Goal: Task Accomplishment & Management: Use online tool/utility

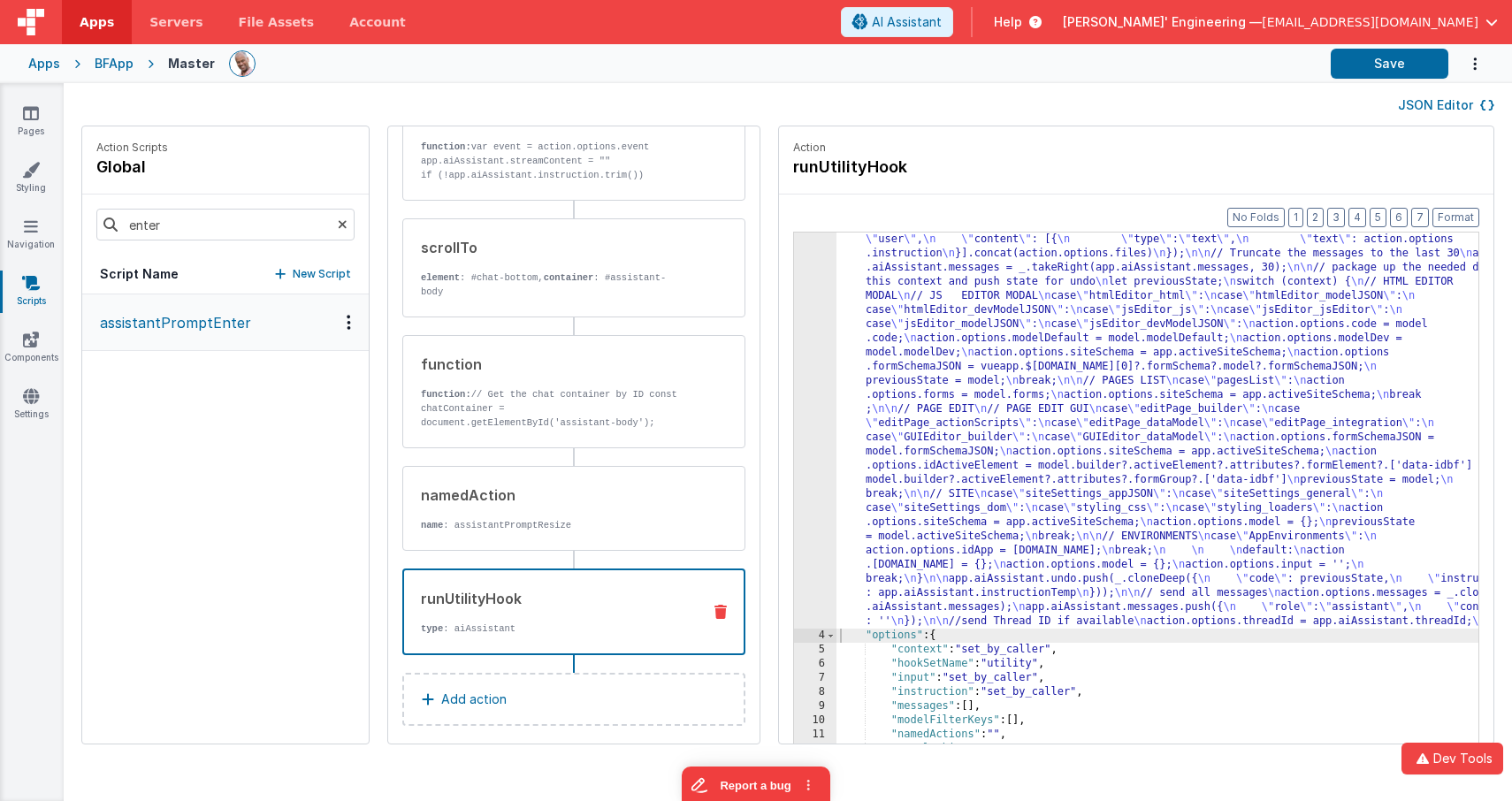
scroll to position [135, 0]
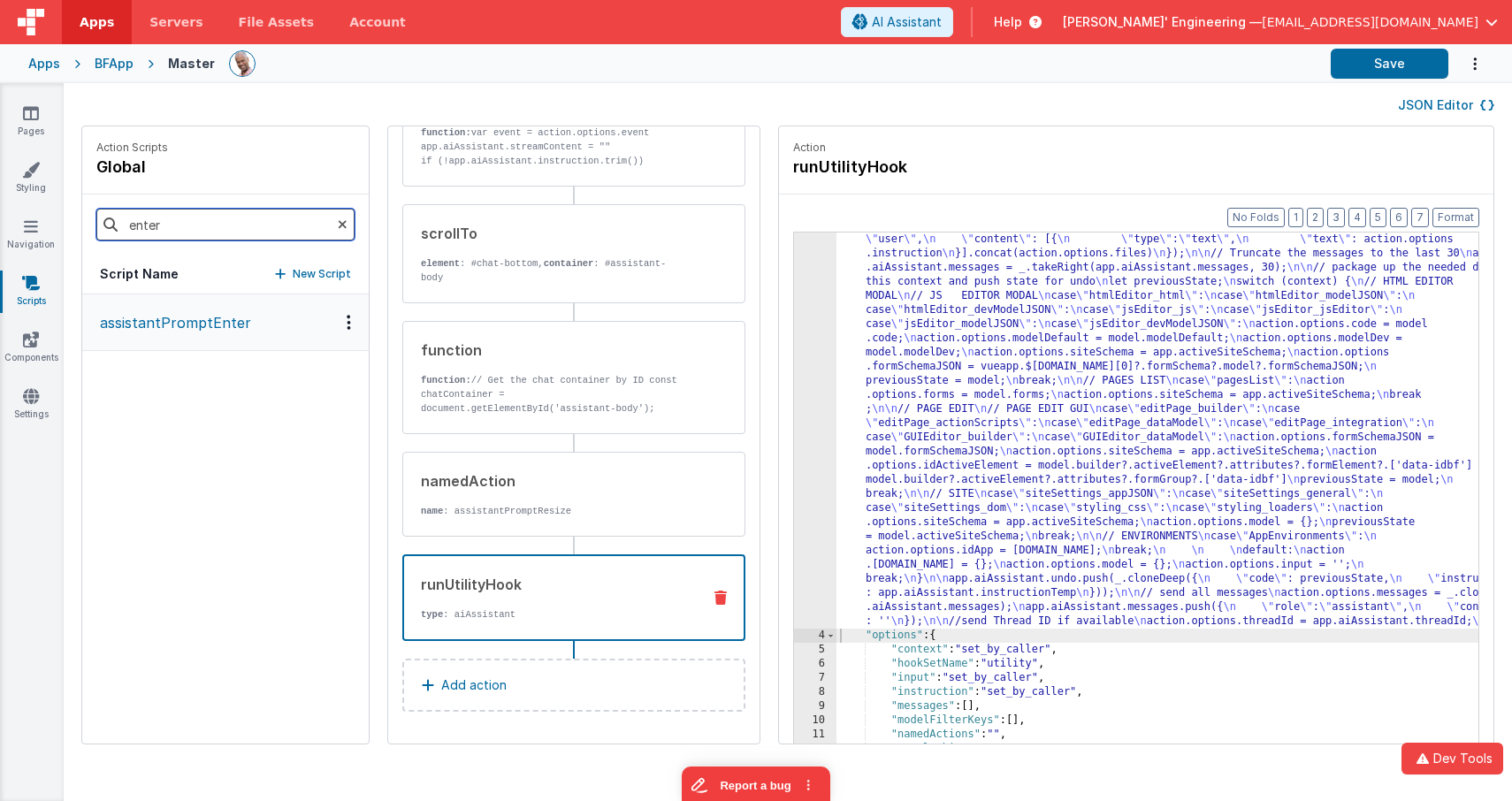
drag, startPoint x: 189, startPoint y: 221, endPoint x: 47, endPoint y: 215, distance: 142.1
click at [47, 215] on section "Pages Styling Navigation Scripts Components Settings JSON Editor Action Scripts…" at bounding box center [756, 441] width 1512 height 718
type input "stream"
drag, startPoint x: 165, startPoint y: 331, endPoint x: 638, endPoint y: 305, distance: 473.7
click at [165, 331] on p "assistantReceiveResultsStream" at bounding box center [201, 323] width 224 height 22
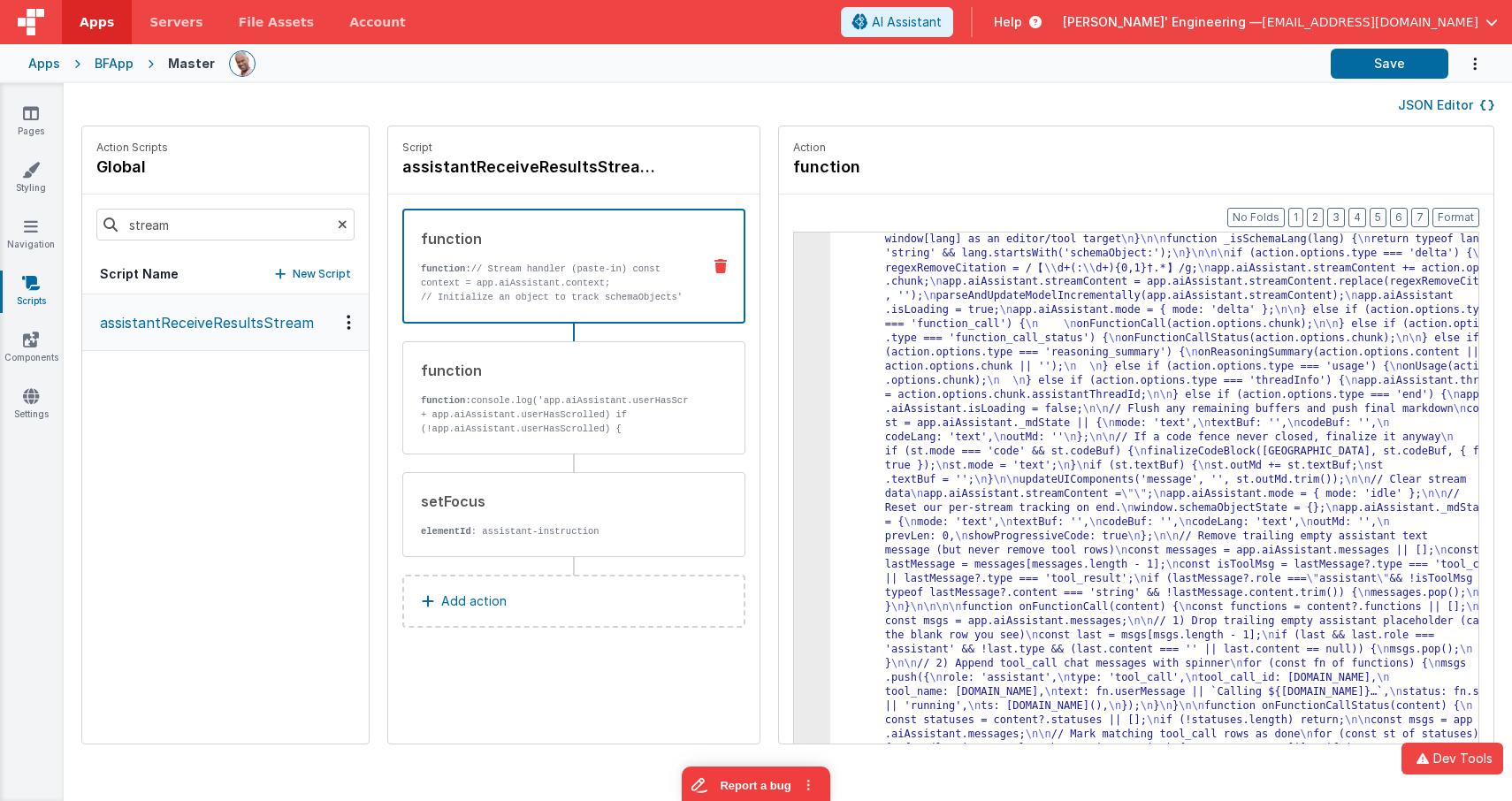
scroll to position [0, 0]
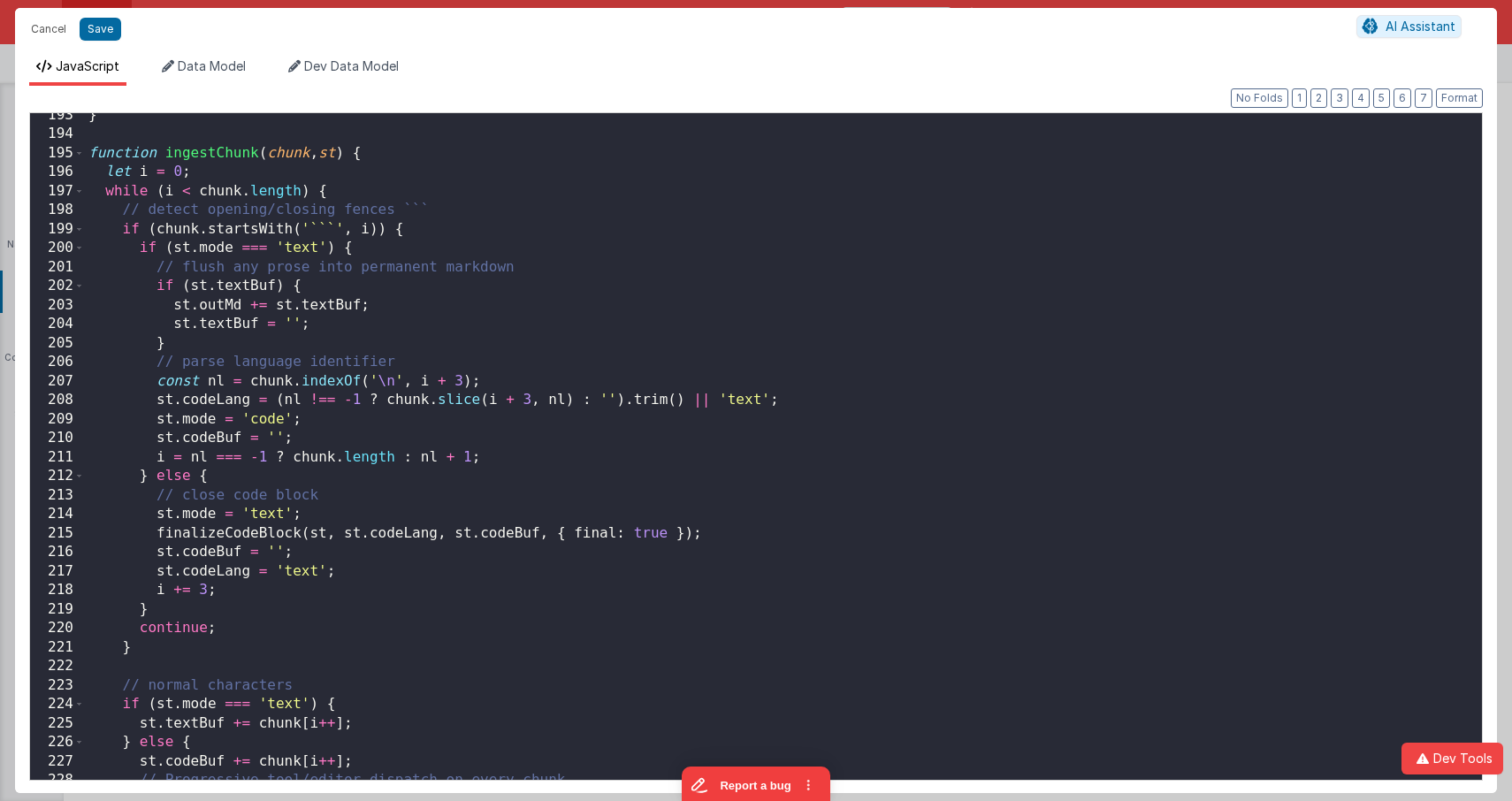
scroll to position [3658, 0]
click at [788, 361] on div "} function ingestChunk ( chunk , st ) { let i = 0 ; while ( i < chunk . length …" at bounding box center [783, 459] width 1398 height 705
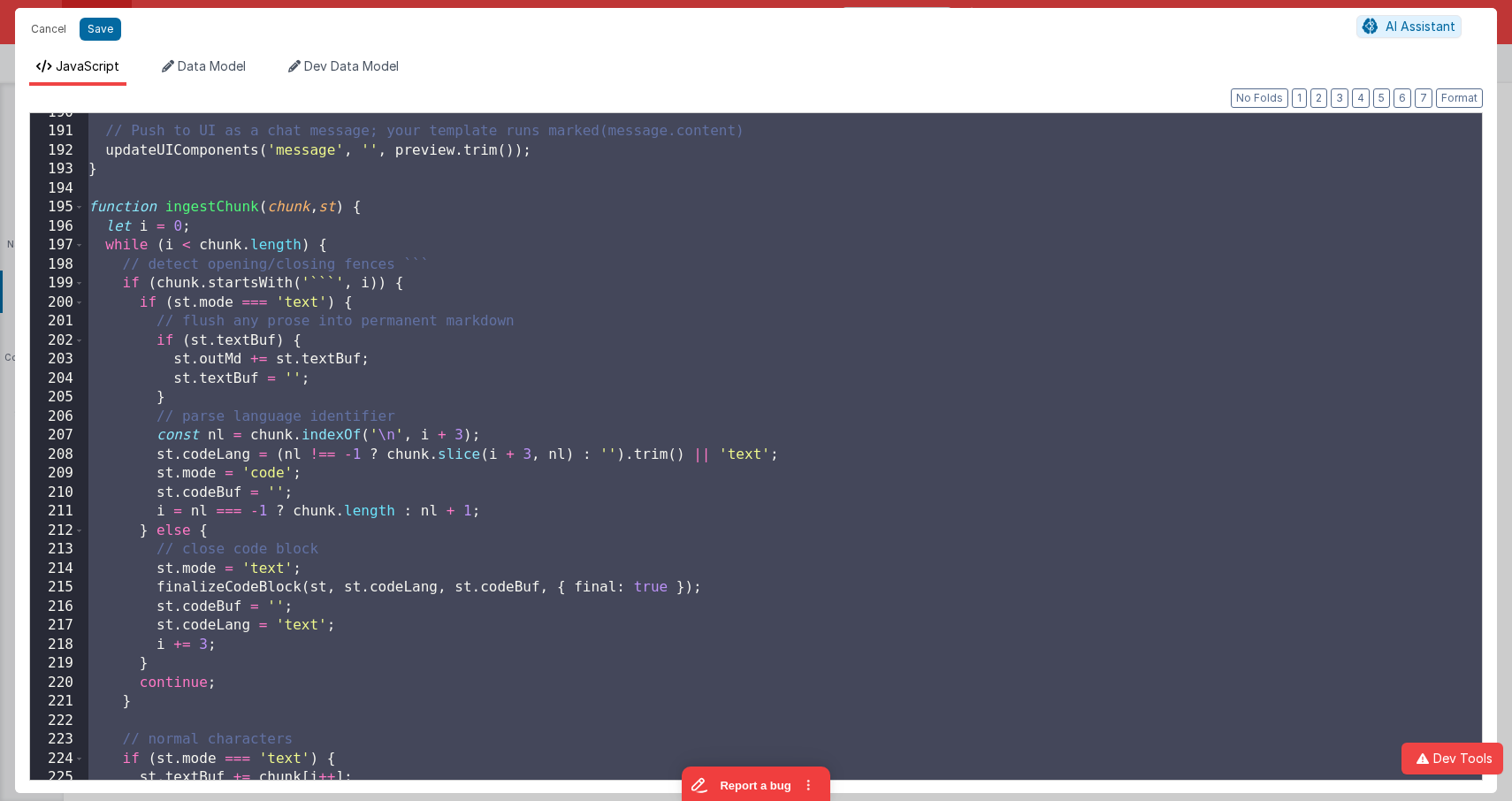
scroll to position [3604, 0]
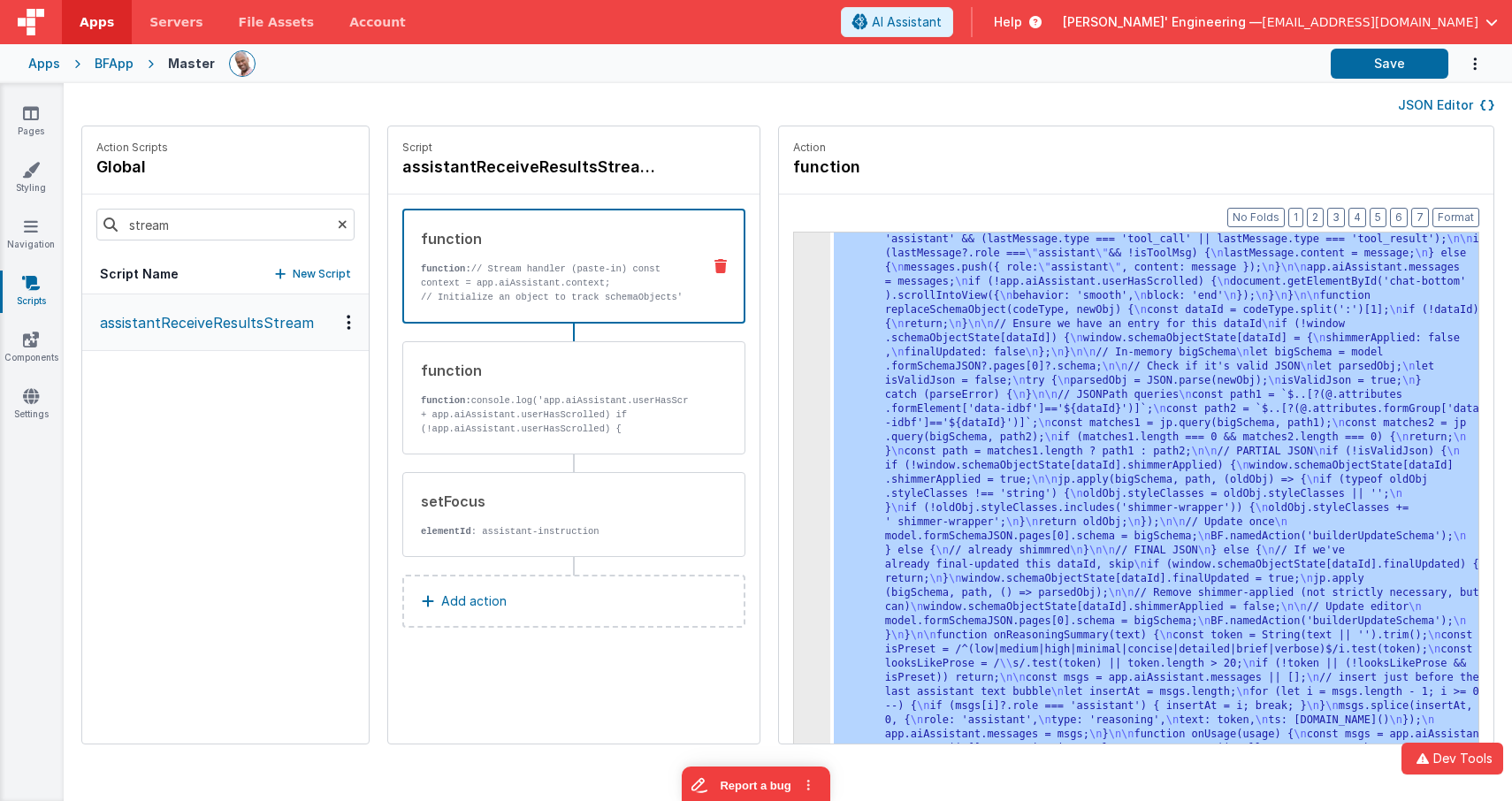
click at [46, 62] on div "Apps" at bounding box center [43, 64] width 32 height 18
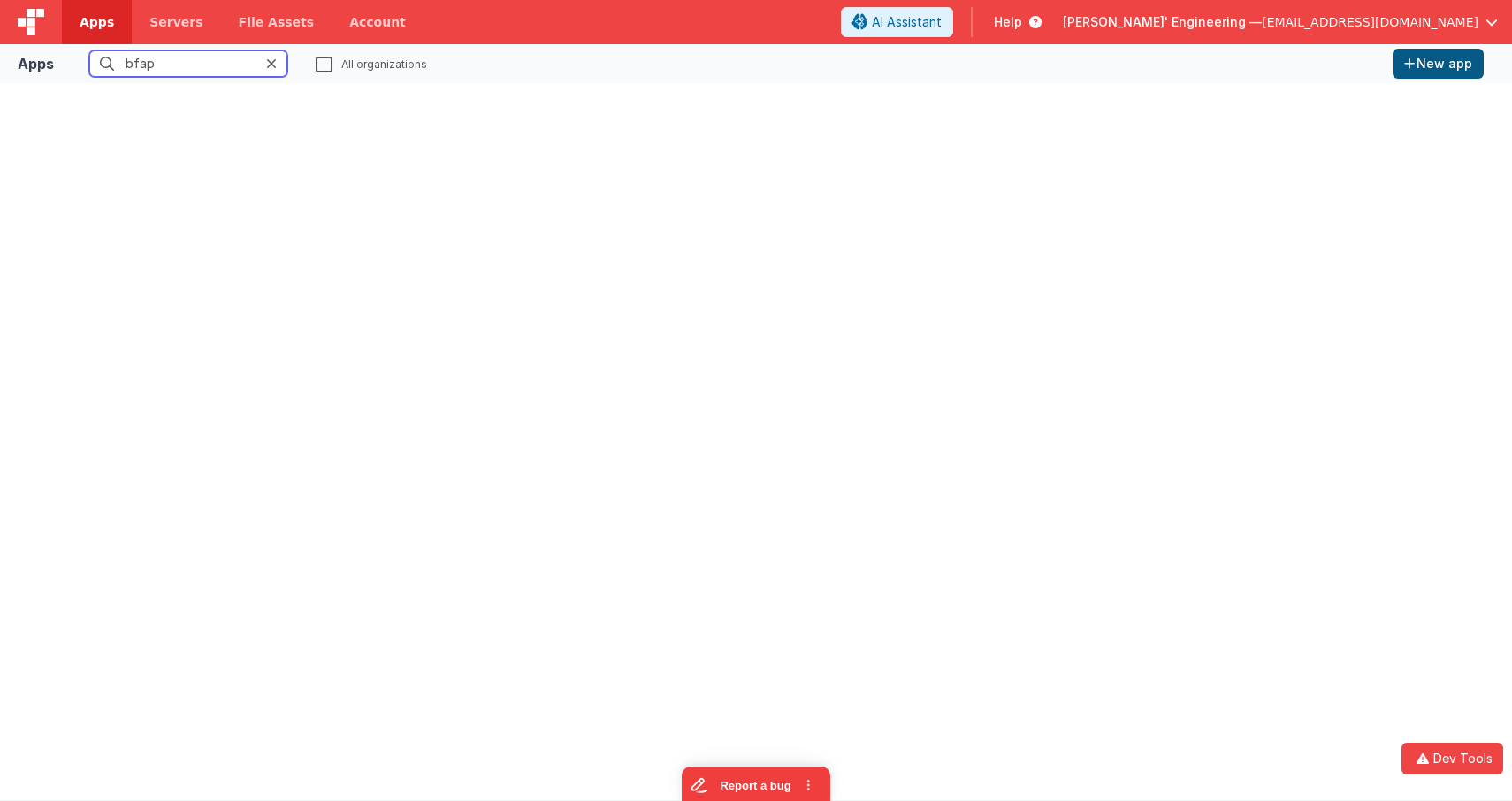
type input "bfap"
click at [272, 66] on icon at bounding box center [271, 64] width 11 height 14
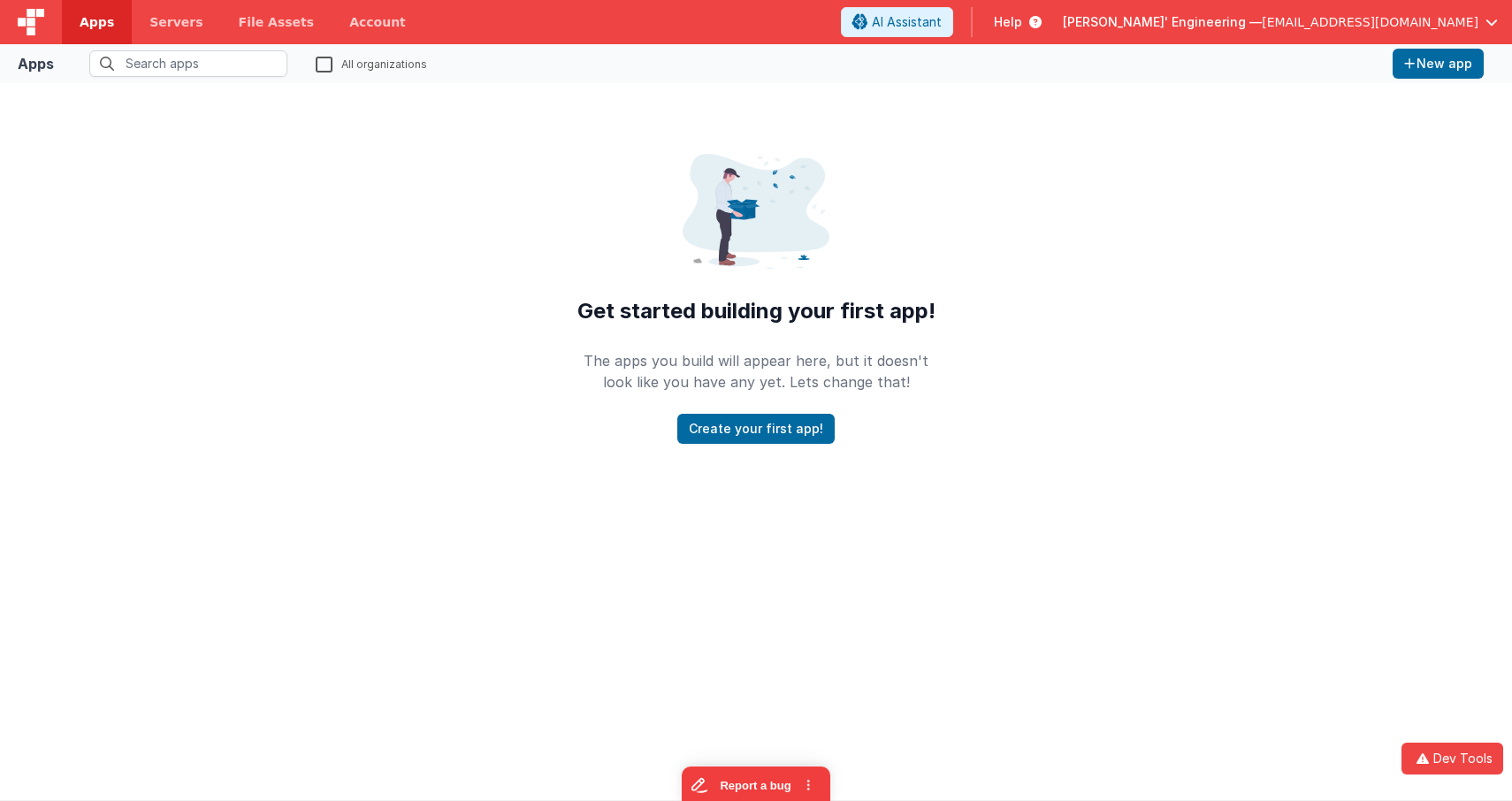
click at [23, 28] on img at bounding box center [31, 22] width 26 height 26
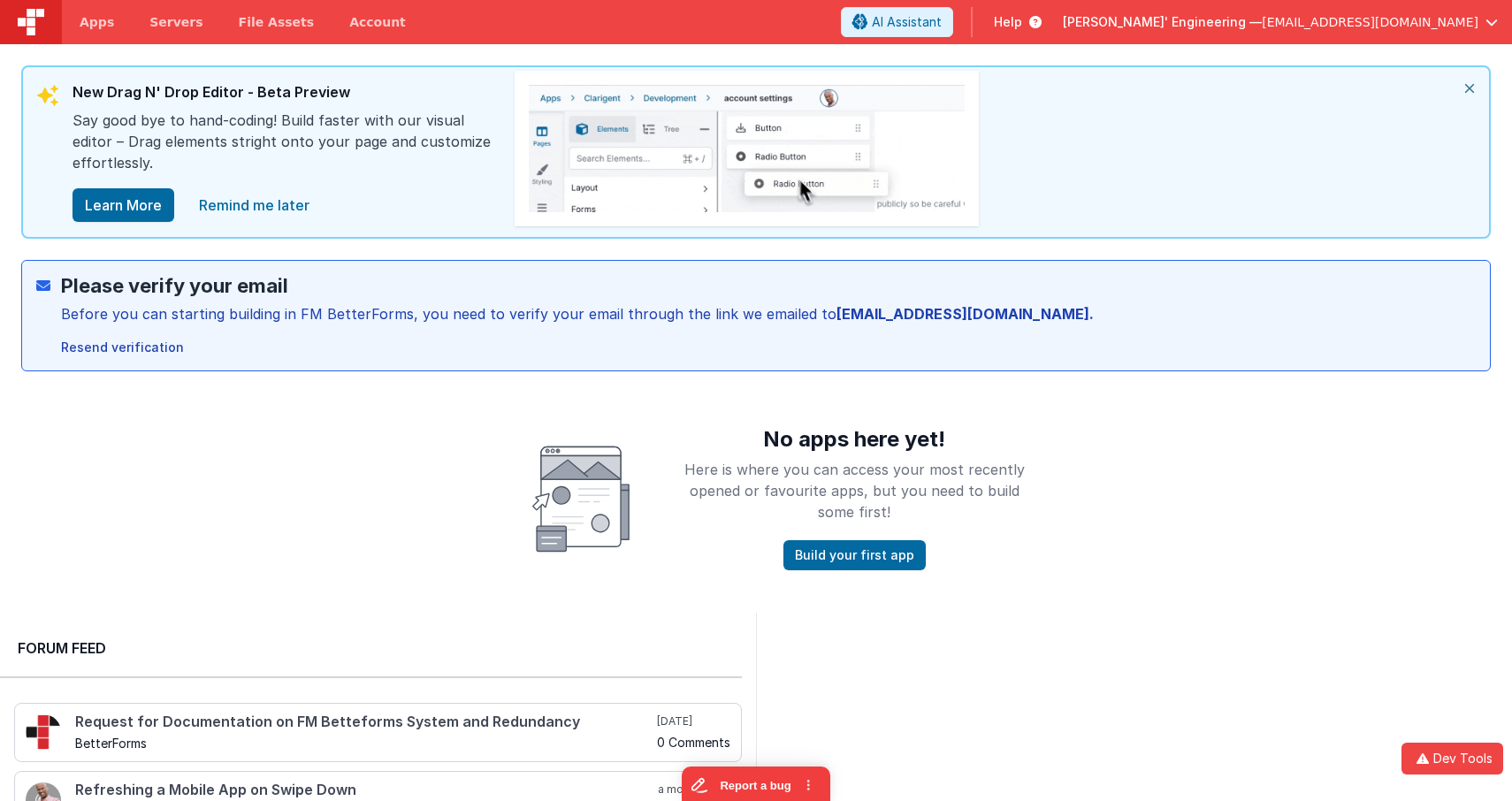
click at [270, 204] on link "Remind me later" at bounding box center [254, 205] width 132 height 35
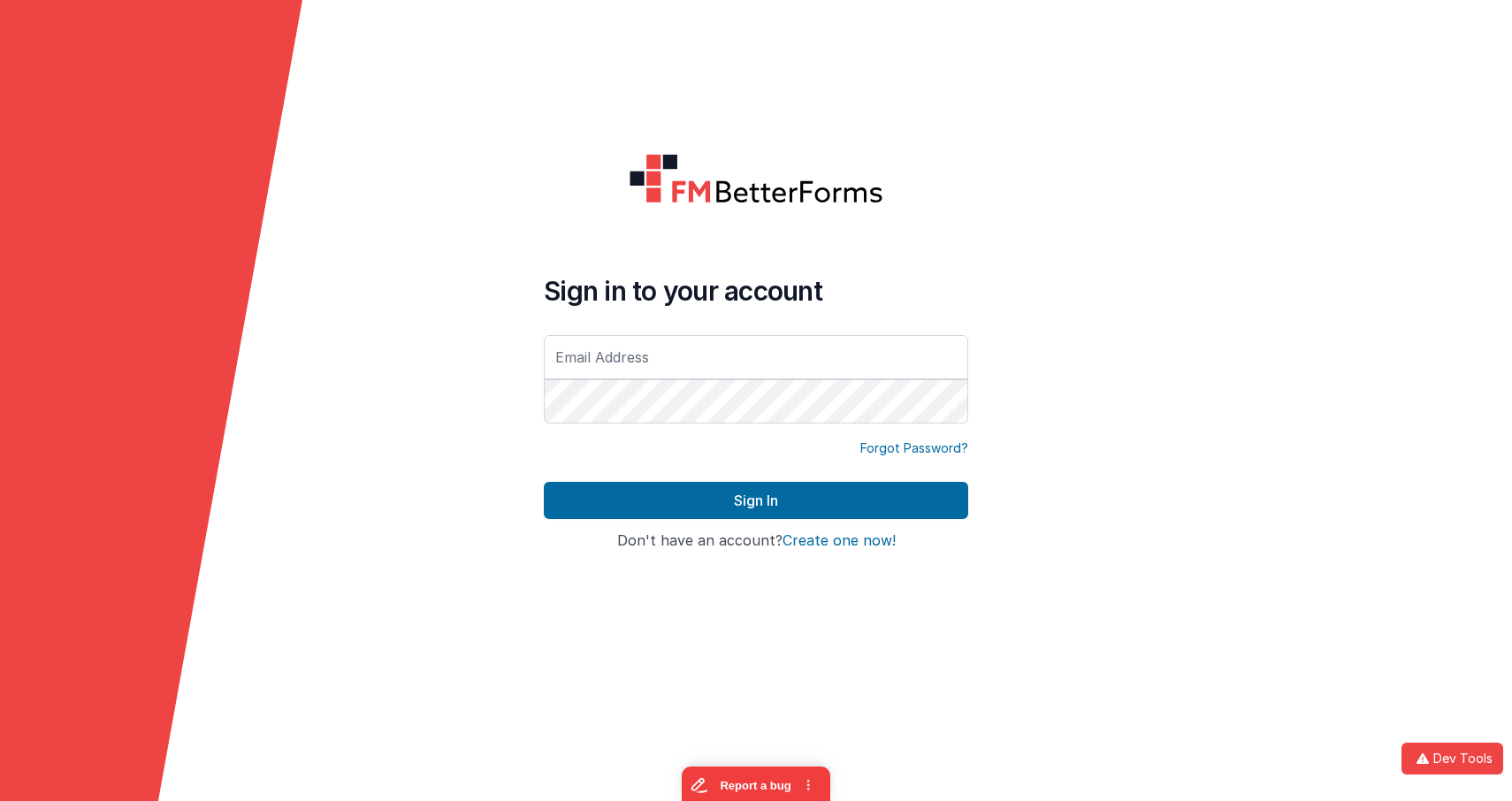
click at [0, 800] on com-1password-button at bounding box center [0, 801] width 0 height 0
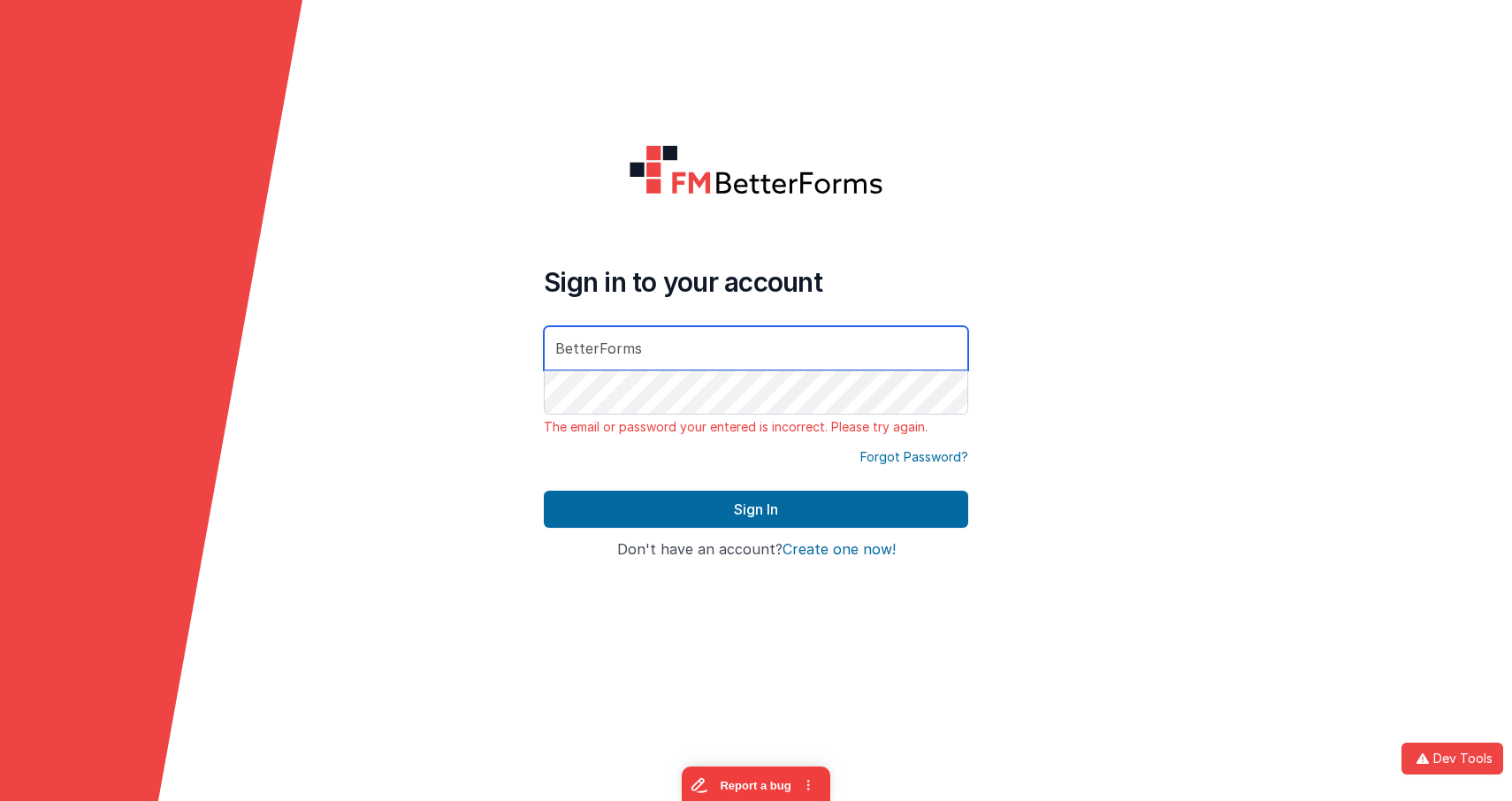
click at [736, 354] on input "BetterForms" at bounding box center [756, 348] width 424 height 44
click at [0, 800] on com-1password-button at bounding box center [0, 801] width 0 height 0
type input "[EMAIL_ADDRESS][DOMAIN_NAME]"
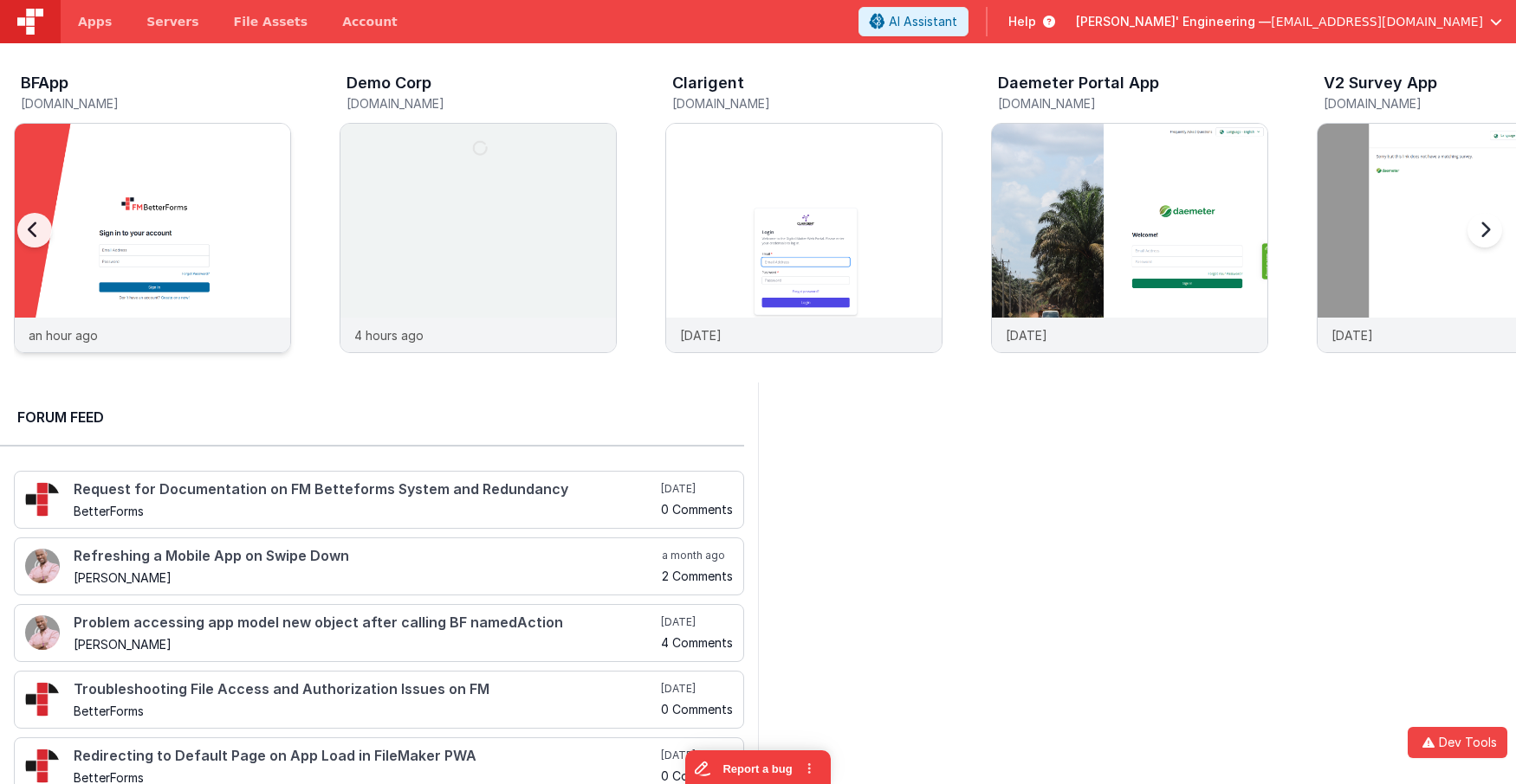
click at [169, 157] on img at bounding box center [153, 261] width 275 height 275
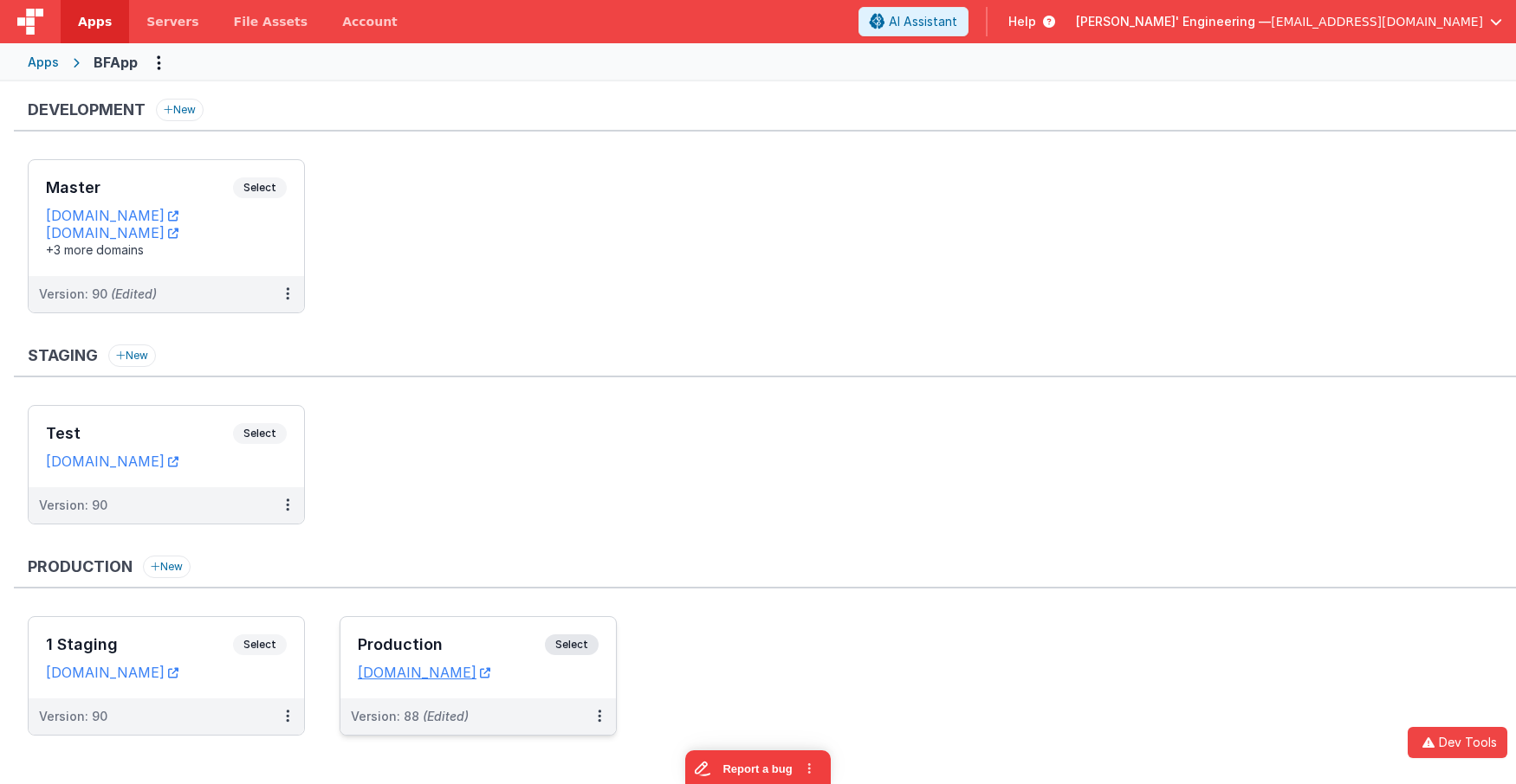
click at [585, 651] on span "Select" at bounding box center [571, 645] width 54 height 21
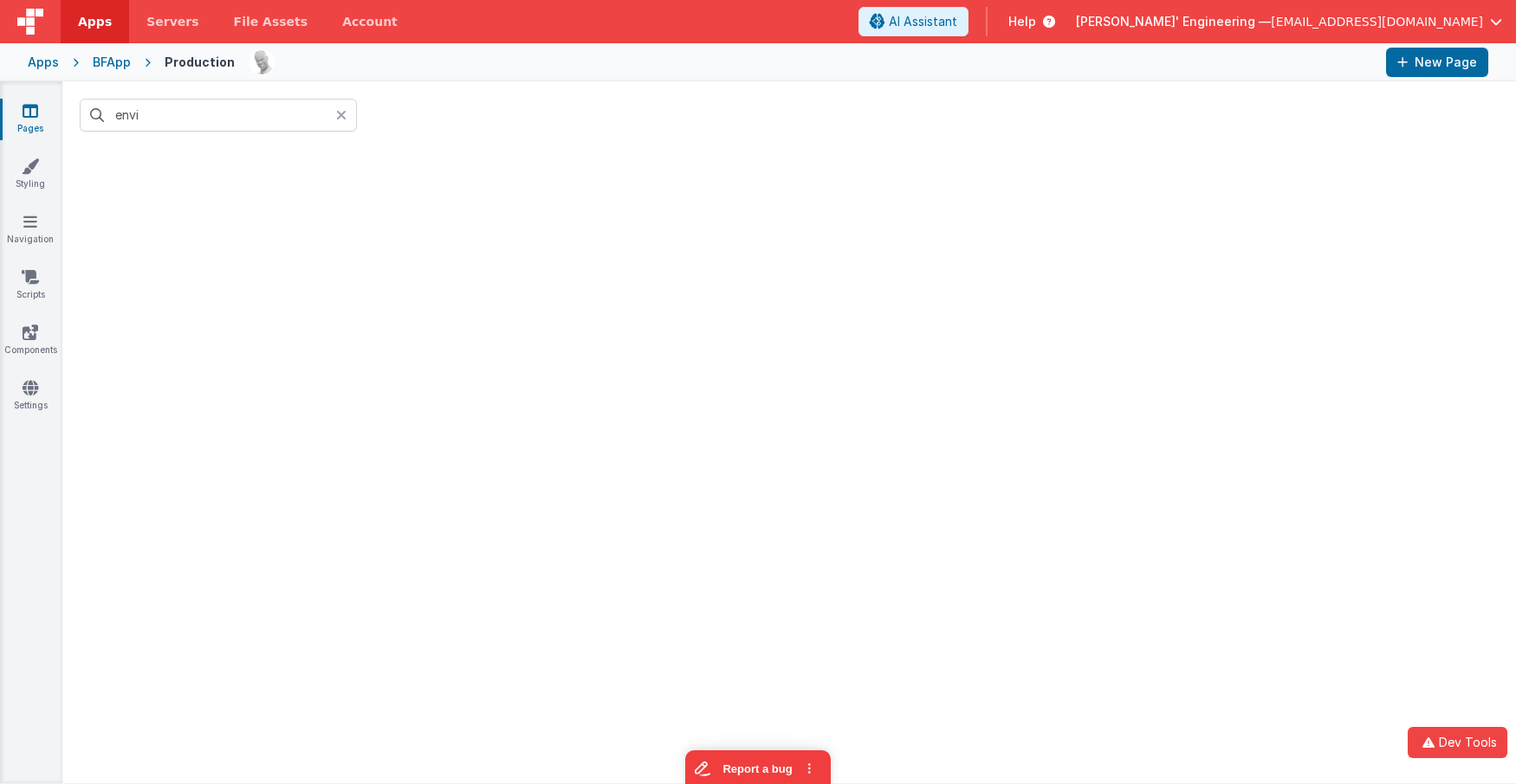
click at [343, 113] on icon at bounding box center [341, 116] width 11 height 14
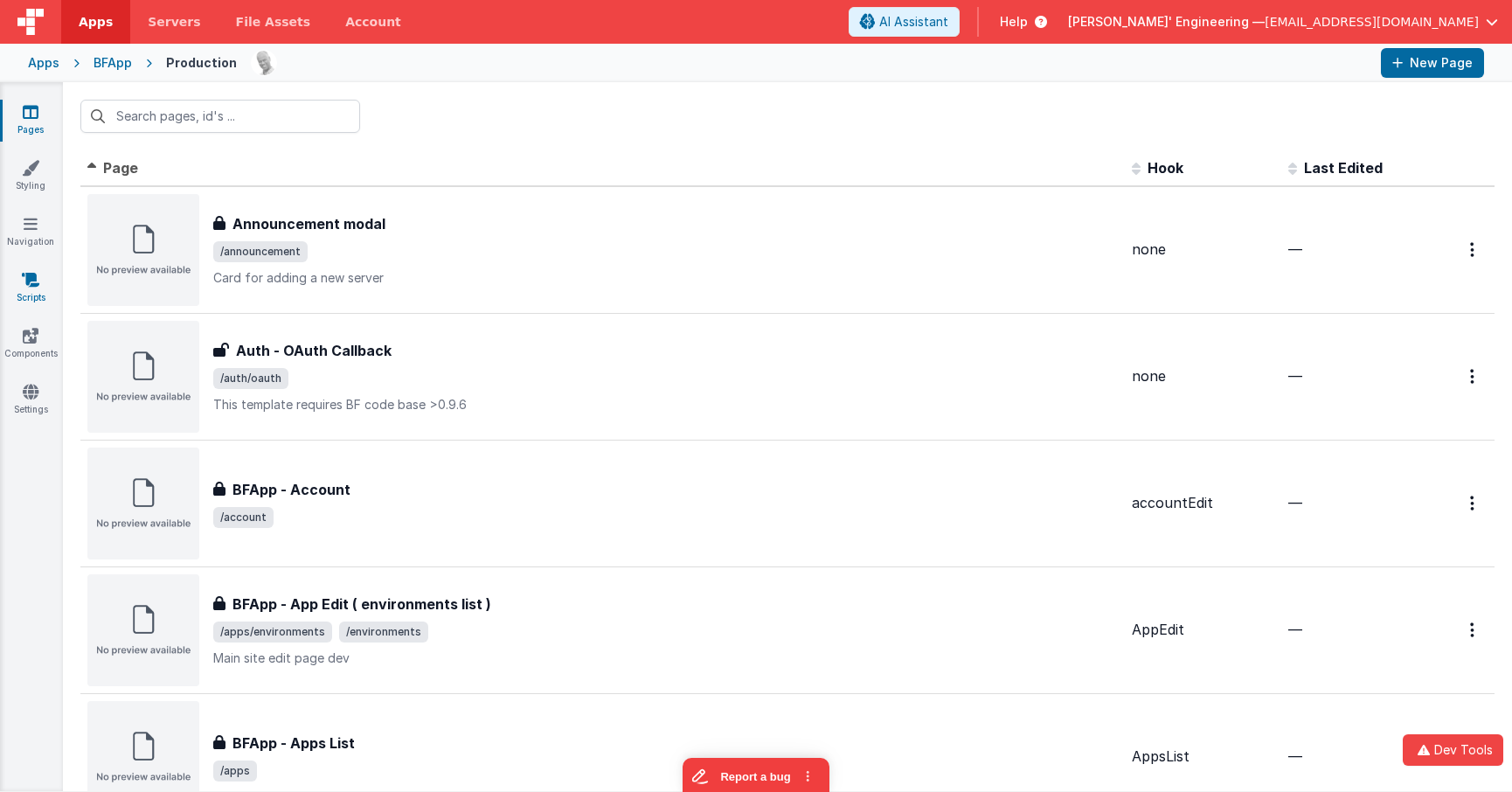
click at [22, 279] on icon at bounding box center [31, 280] width 18 height 18
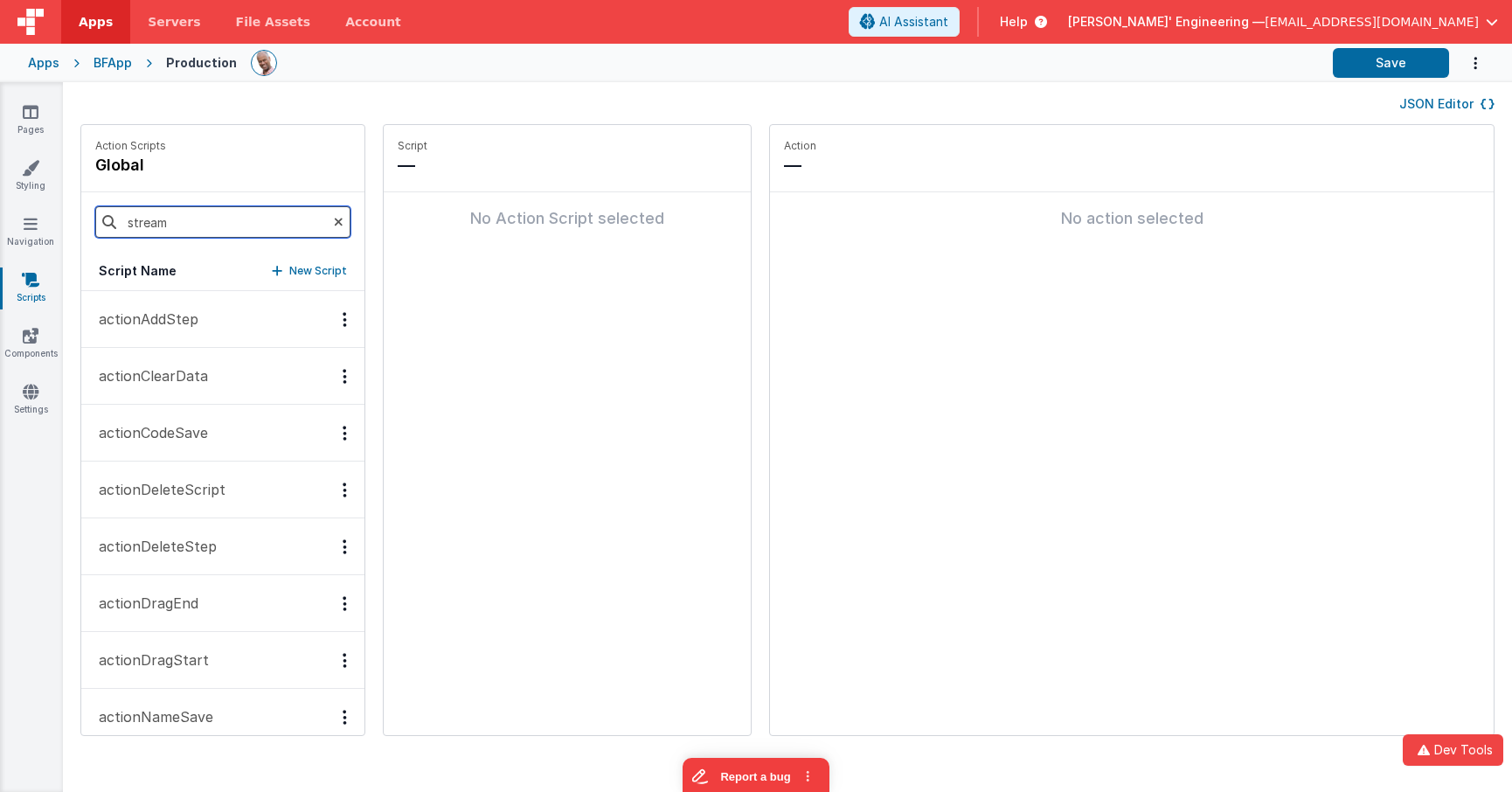
click at [228, 218] on input "stream" at bounding box center [223, 222] width 256 height 31
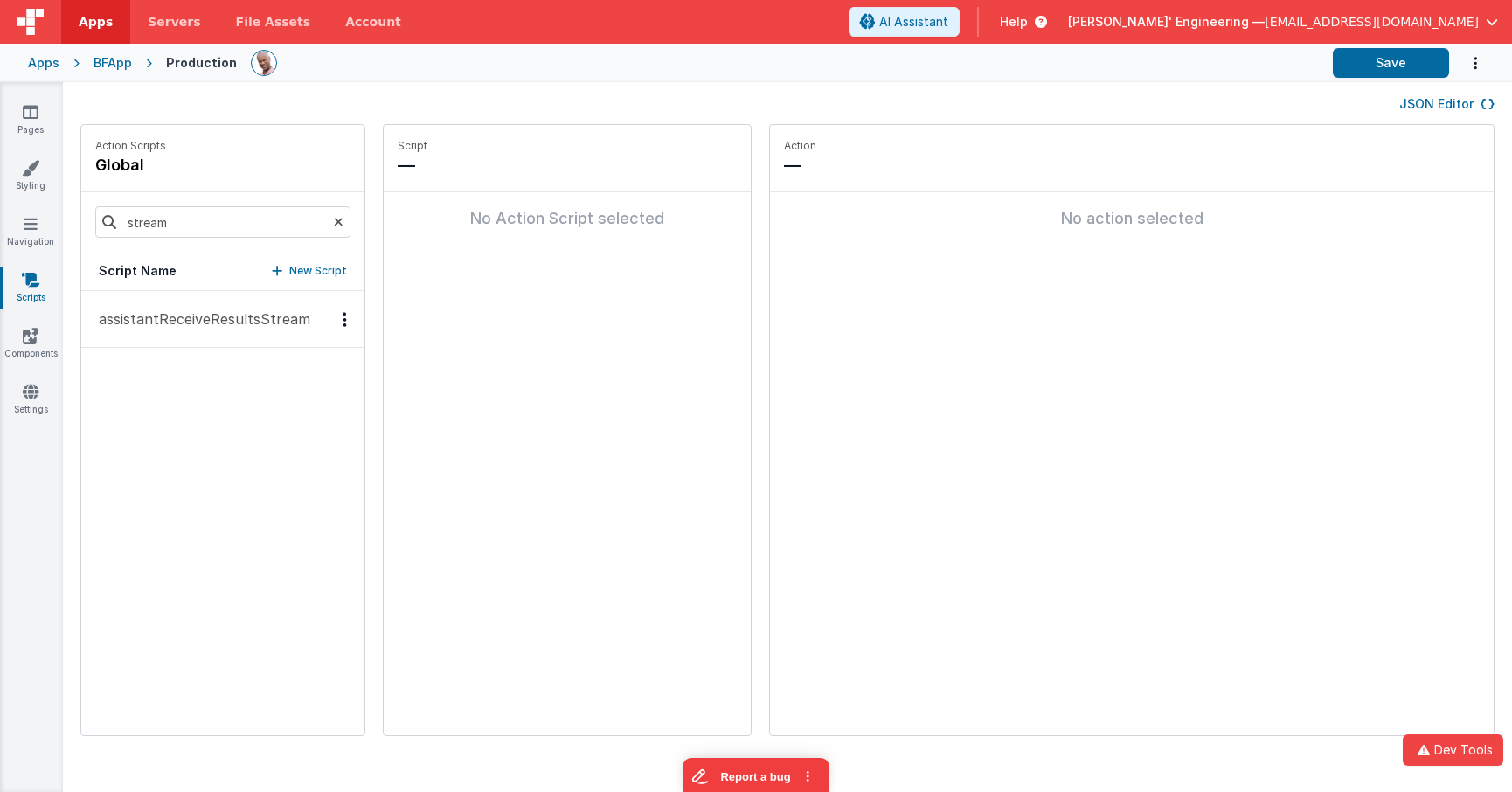
click at [215, 326] on p "assistantReceiveResultsStream" at bounding box center [199, 319] width 222 height 21
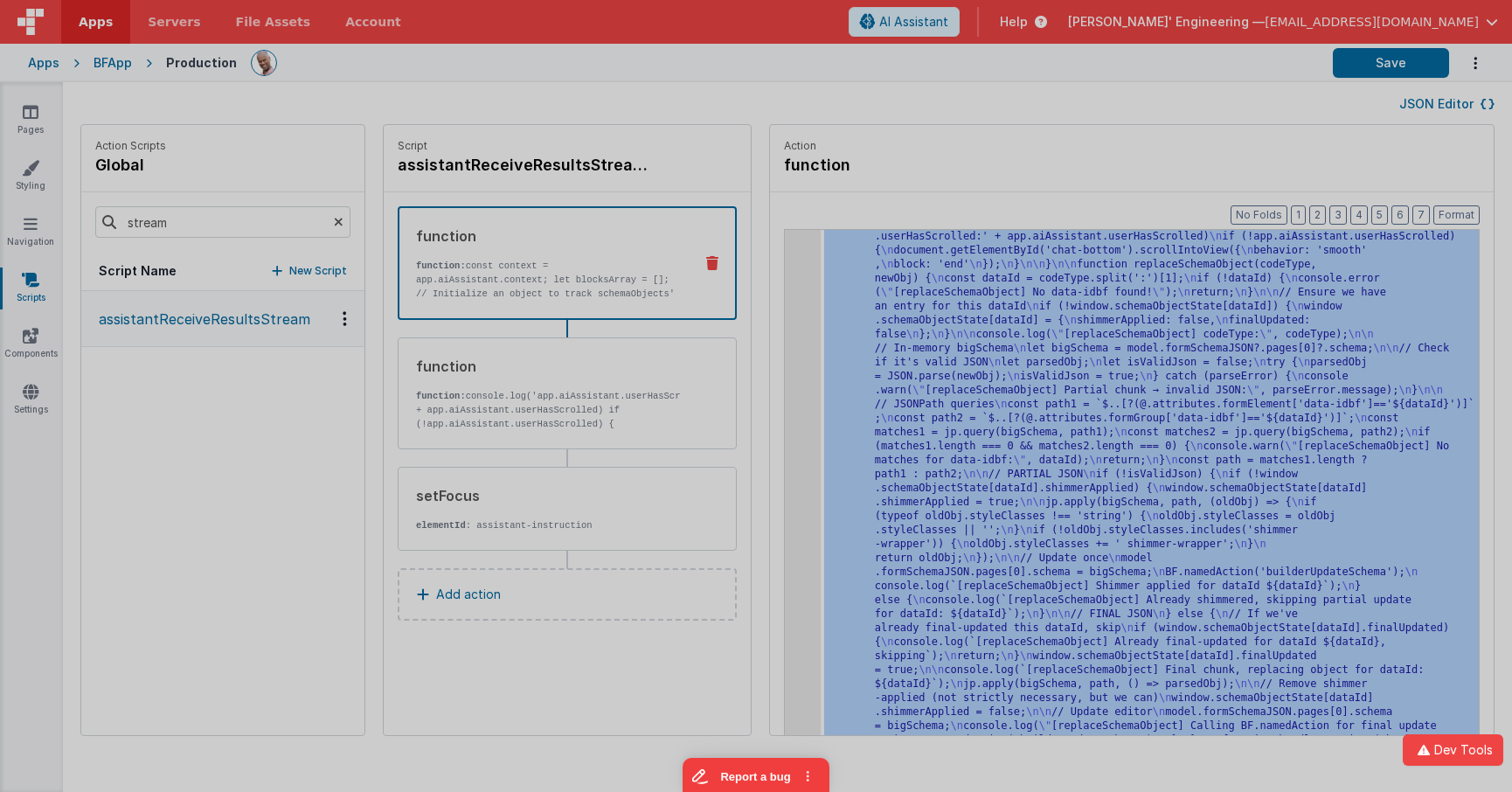
scroll to position [699, 0]
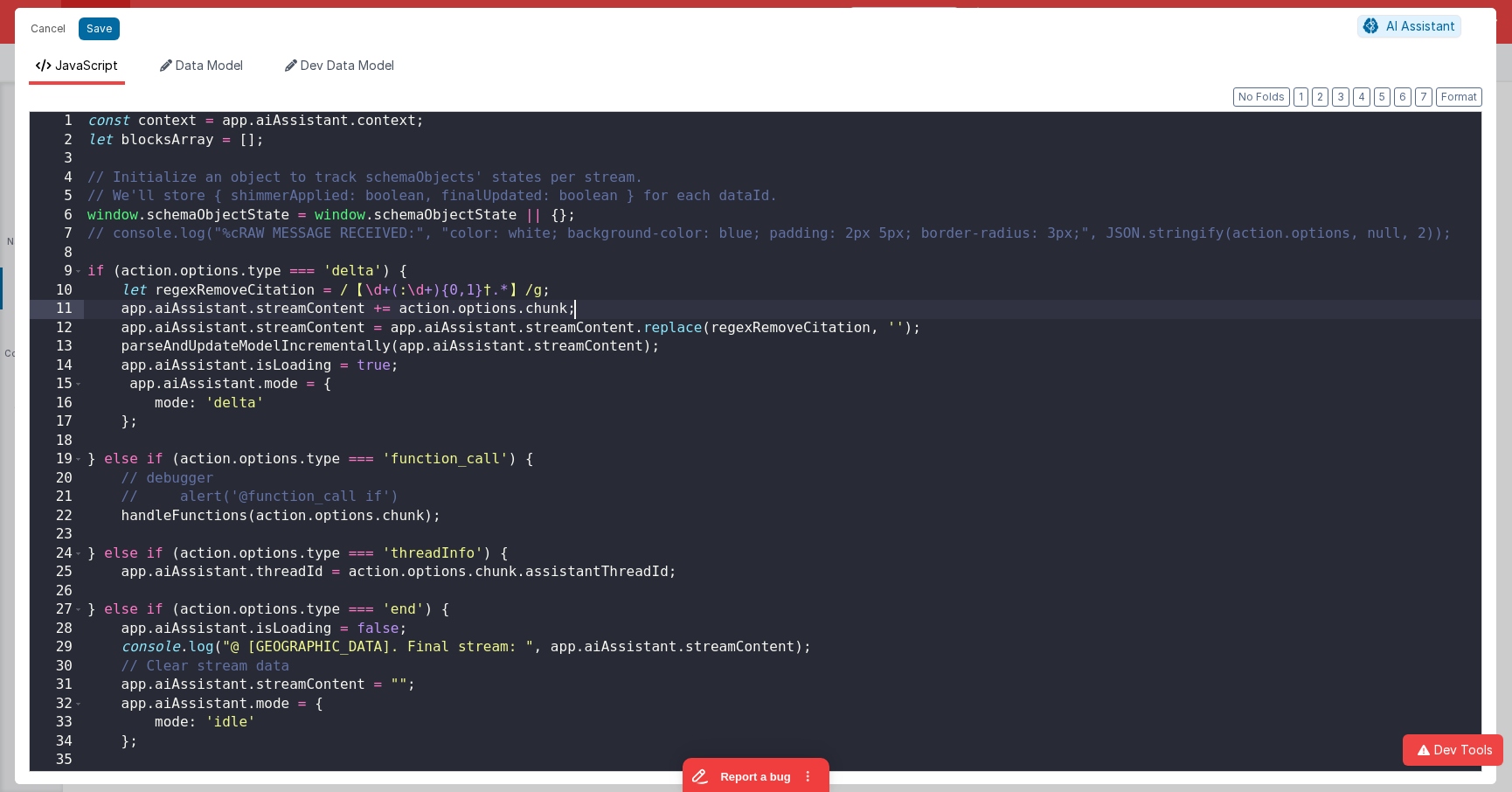
click at [719, 312] on div "const context = app . aiAssistant . context ; let blocksArray = [ ] ; // Initia…" at bounding box center [782, 469] width 1397 height 713
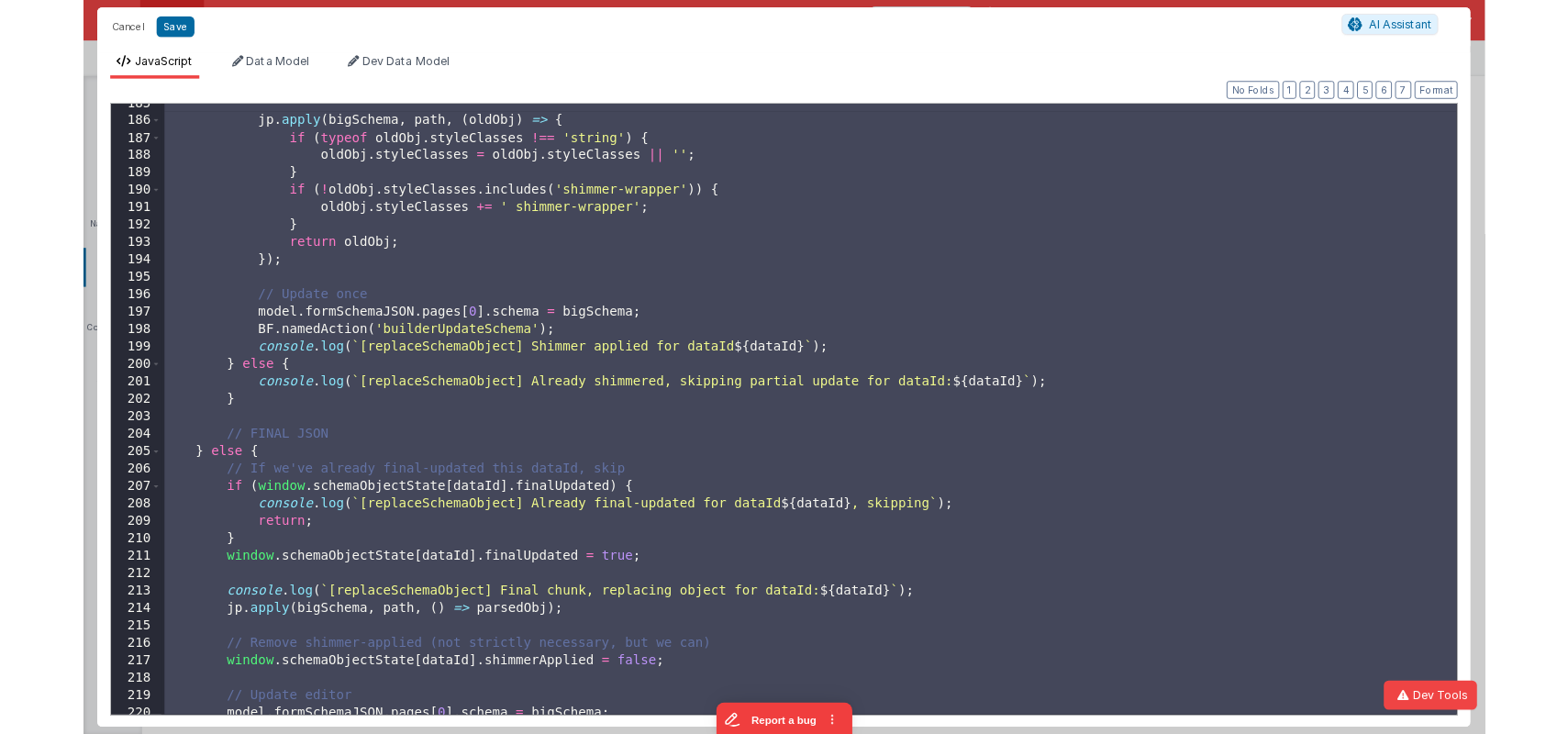
scroll to position [3908, 0]
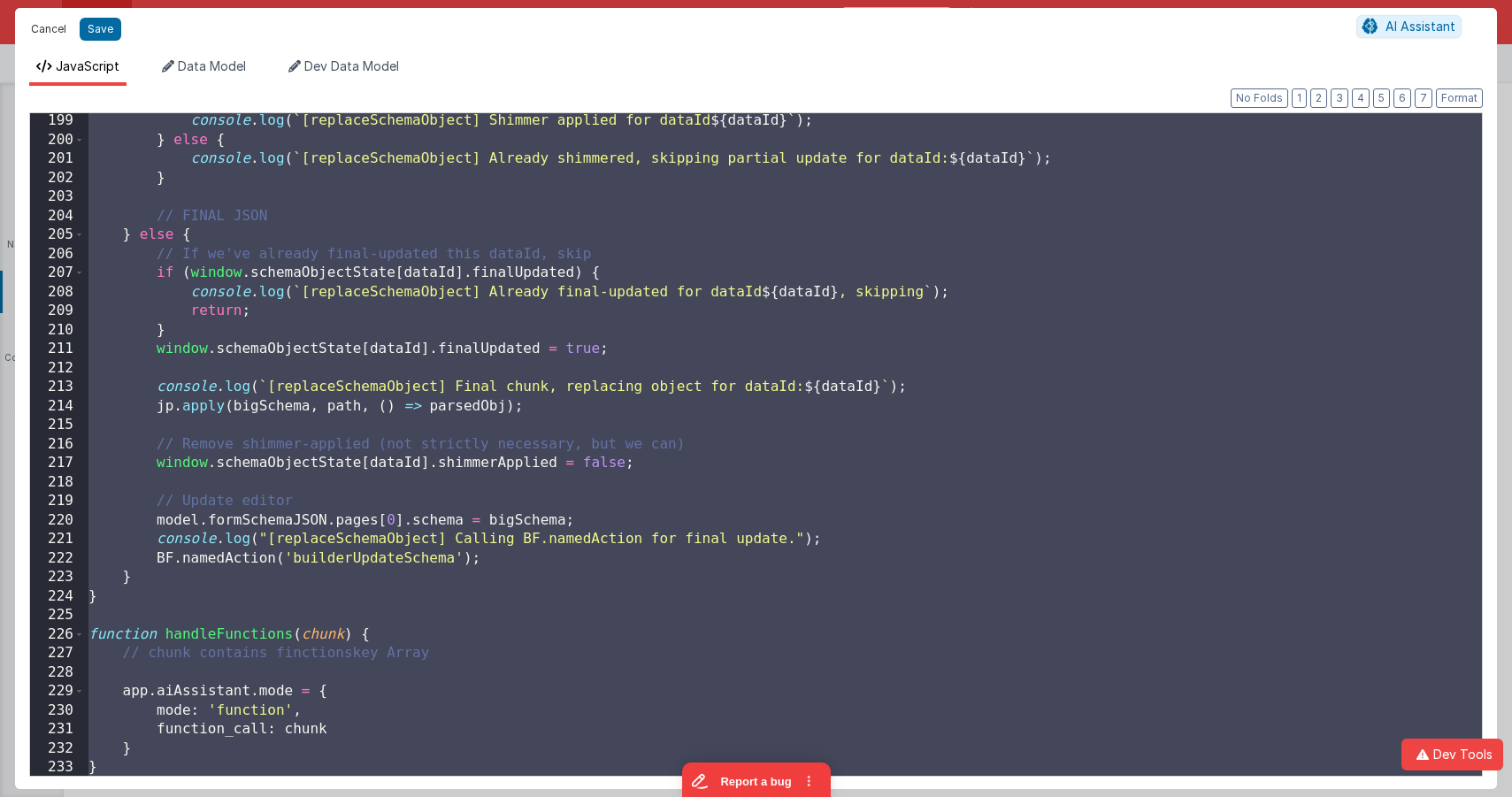
click at [48, 25] on button "Cancel" at bounding box center [49, 29] width 53 height 24
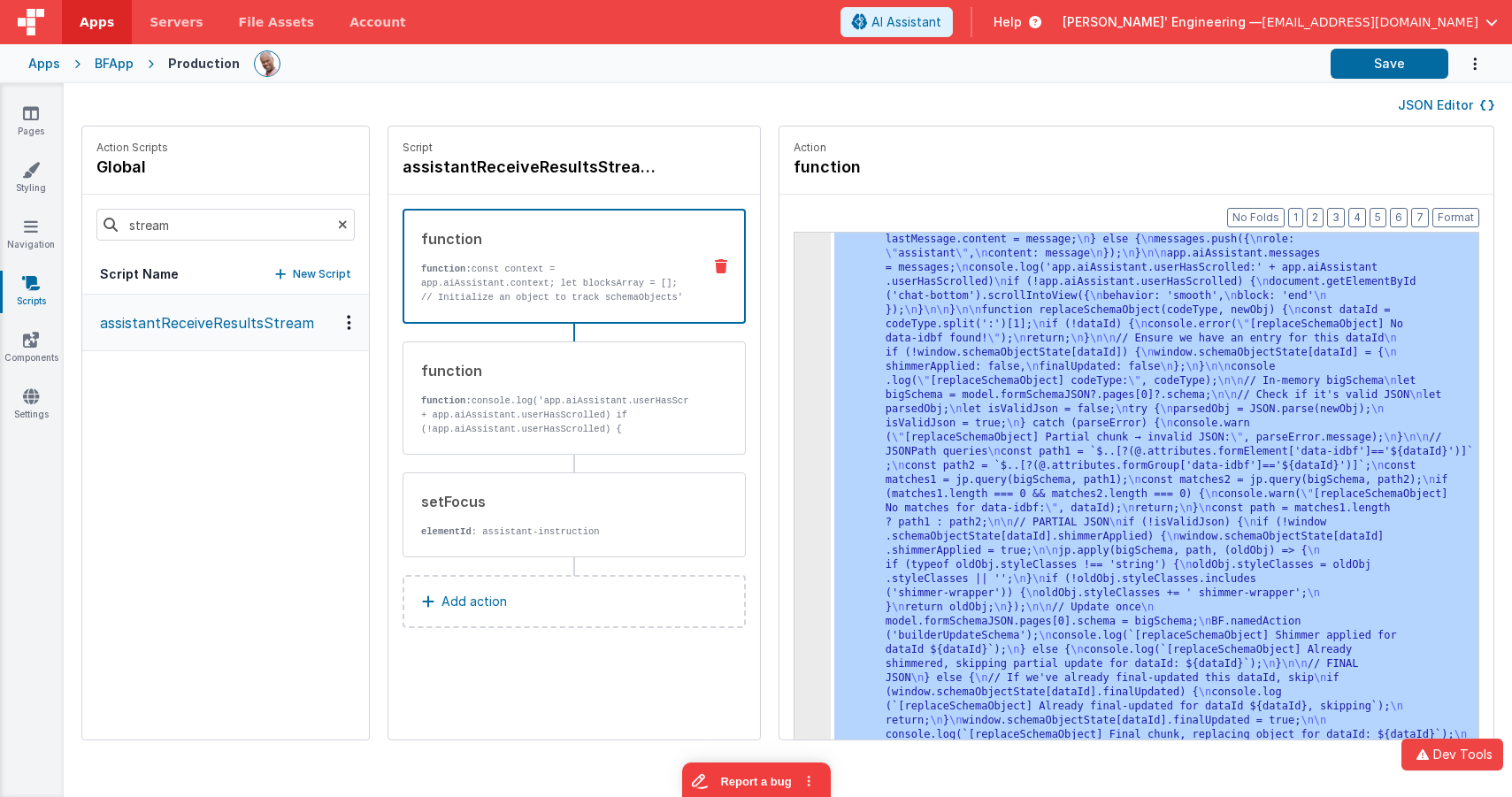
click at [51, 65] on div "Apps" at bounding box center [43, 64] width 32 height 18
